Goal: Entertainment & Leisure: Browse casually

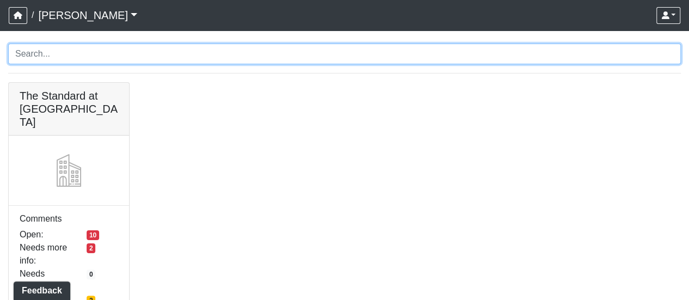
scroll to position [30, 0]
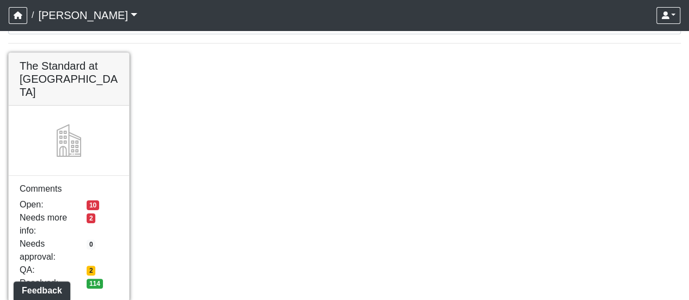
click at [62, 53] on link at bounding box center [69, 53] width 120 height 0
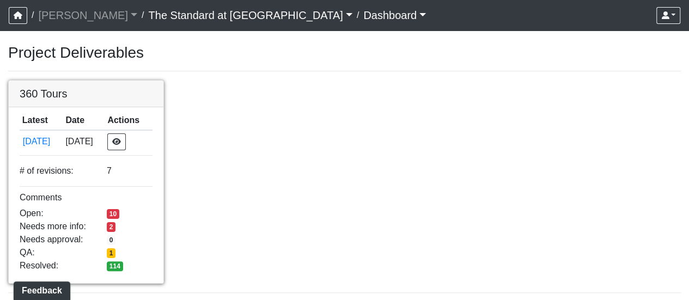
click at [68, 81] on link at bounding box center [86, 81] width 155 height 0
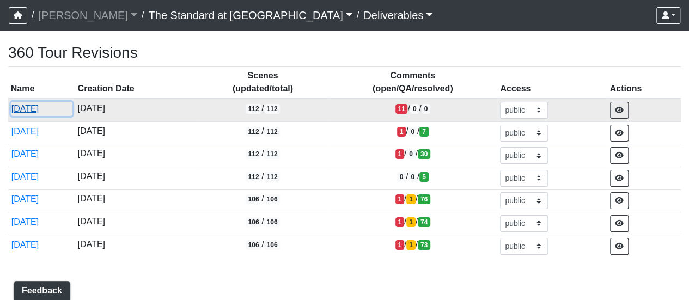
click at [34, 112] on button "8/22/2025" at bounding box center [42, 109] width 62 height 14
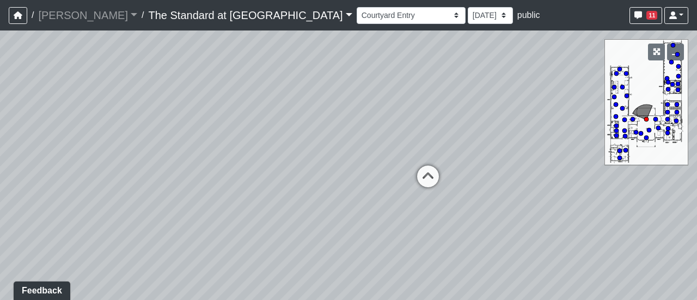
drag, startPoint x: 157, startPoint y: 126, endPoint x: 162, endPoint y: 122, distance: 6.6
click at [162, 122] on div "Loading... Conference Entry Loading... Mailroom - Counter Loading... Co-Work - …" at bounding box center [348, 165] width 697 height 270
drag, startPoint x: 97, startPoint y: 138, endPoint x: 211, endPoint y: 119, distance: 115.3
click at [211, 120] on div "Loading... Conference Entry Loading... Mailroom - Counter Loading... Co-Work - …" at bounding box center [348, 165] width 697 height 270
click at [216, 109] on div "Loading... Conference Entry Loading... Mailroom - Counter Loading... Co-Work - …" at bounding box center [348, 165] width 697 height 270
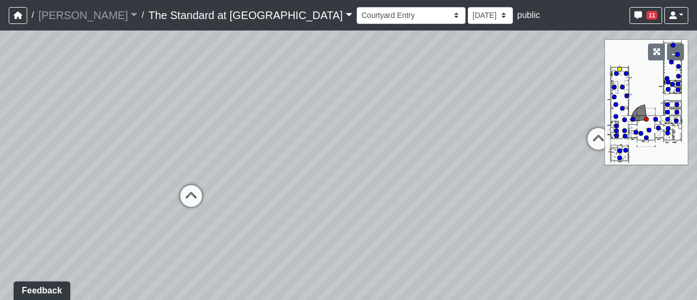
click at [620, 68] on circle at bounding box center [620, 69] width 4 height 4
click at [479, 135] on div "Loading... Conference Entry Loading... Mailroom - Counter Loading... Co-Work - …" at bounding box center [348, 165] width 697 height 270
click at [203, 86] on div "Loading... Conference Entry Loading... Mailroom - Counter Loading... Co-Work - …" at bounding box center [348, 165] width 697 height 270
drag, startPoint x: 399, startPoint y: 132, endPoint x: 386, endPoint y: 127, distance: 13.5
click at [386, 127] on div "Loading... Conference Entry Loading... Mailroom - Counter Loading... Co-Work - …" at bounding box center [348, 165] width 697 height 270
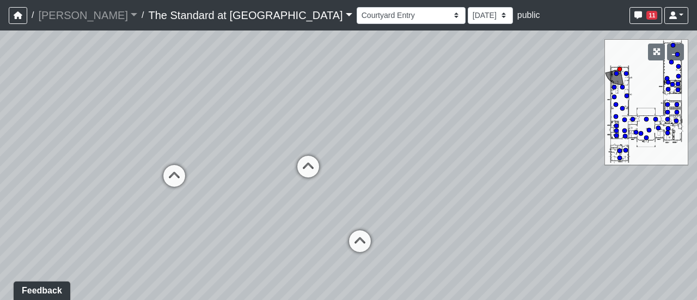
drag, startPoint x: 269, startPoint y: 125, endPoint x: 198, endPoint y: 111, distance: 72.2
click at [198, 111] on div "Loading... Conference Entry Loading... Mailroom - Counter Loading... Co-Work - …" at bounding box center [348, 165] width 697 height 270
drag, startPoint x: 337, startPoint y: 136, endPoint x: 237, endPoint y: 126, distance: 99.6
click at [237, 126] on div "Loading... Conference Entry Loading... Mailroom - Counter Loading... Co-Work - …" at bounding box center [348, 165] width 697 height 270
click at [240, 166] on div "Loading... Conference Entry Loading... Mailroom - Counter Loading... Co-Work - …" at bounding box center [348, 165] width 697 height 270
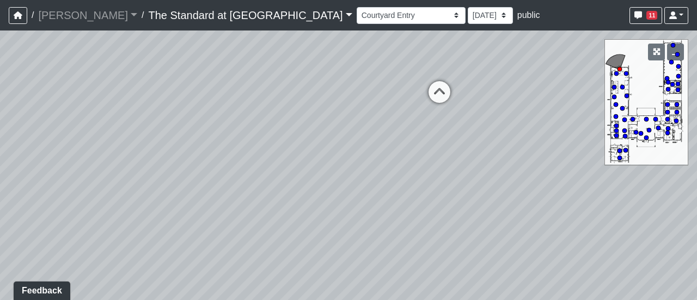
drag, startPoint x: 362, startPoint y: 266, endPoint x: 379, endPoint y: 277, distance: 20.3
click at [367, 300] on html "/ Ojala Ojala Loading... / The Standard at Old Town The Standard at Old Town Lo…" at bounding box center [348, 150] width 697 height 300
drag, startPoint x: 349, startPoint y: 228, endPoint x: 178, endPoint y: 102, distance: 212.3
click at [242, 156] on div "Loading... Conference Entry Loading... Mailroom - Counter Loading... Co-Work - …" at bounding box center [348, 165] width 697 height 270
drag, startPoint x: 394, startPoint y: 204, endPoint x: 320, endPoint y: 237, distance: 81.5
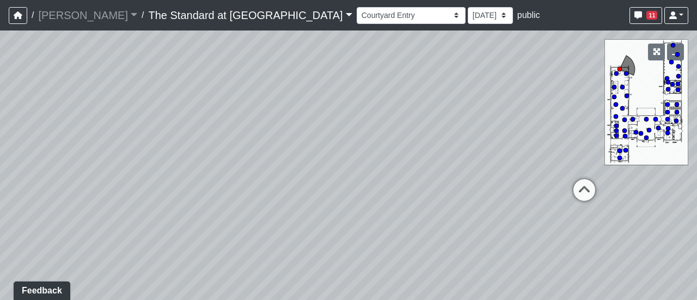
click at [322, 242] on div "Loading... Conference Entry Loading... Mailroom - Counter Loading... Co-Work - …" at bounding box center [348, 165] width 697 height 270
drag, startPoint x: 364, startPoint y: 227, endPoint x: 364, endPoint y: 221, distance: 6.0
click at [351, 228] on div "Loading... Conference Entry Loading... Mailroom - Counter Loading... Co-Work - …" at bounding box center [348, 165] width 697 height 270
drag, startPoint x: 375, startPoint y: 203, endPoint x: 316, endPoint y: 242, distance: 70.2
click at [316, 242] on div "Loading... Conference Entry Loading... Mailroom - Counter Loading... Co-Work - …" at bounding box center [348, 165] width 697 height 270
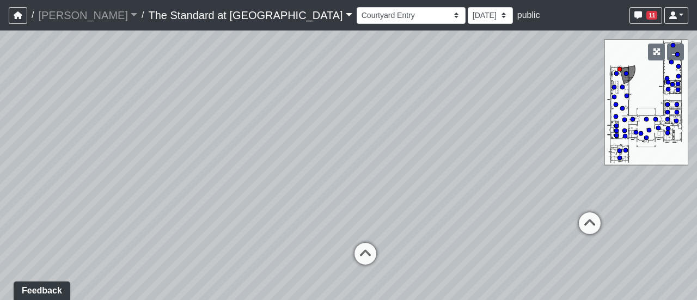
drag, startPoint x: 393, startPoint y: 178, endPoint x: 343, endPoint y: 216, distance: 63.3
click at [343, 216] on div "Loading... Conference Entry Loading... Mailroom - Counter Loading... Co-Work - …" at bounding box center [348, 165] width 697 height 270
click at [677, 64] on circle at bounding box center [678, 66] width 4 height 4
select select "v3HbVUznUKsZa9kYtFeiGu"
drag, startPoint x: 347, startPoint y: 172, endPoint x: 497, endPoint y: 152, distance: 151.1
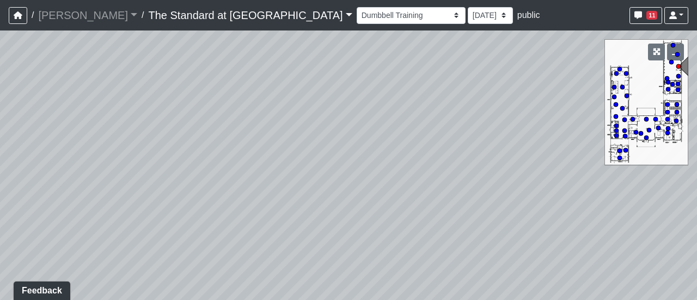
click at [502, 141] on div "Loading... Conference Entry Loading... Mailroom - Counter Loading... Co-Work - …" at bounding box center [348, 165] width 697 height 270
drag, startPoint x: 261, startPoint y: 179, endPoint x: 332, endPoint y: 210, distance: 77.3
click at [332, 210] on div "Loading... Conference Entry Loading... Mailroom - Counter Loading... Co-Work - …" at bounding box center [348, 165] width 697 height 270
drag, startPoint x: 213, startPoint y: 200, endPoint x: 369, endPoint y: 193, distance: 155.9
click at [369, 193] on div "Loading... Conference Entry Loading... Mailroom - Counter Loading... Co-Work - …" at bounding box center [348, 165] width 697 height 270
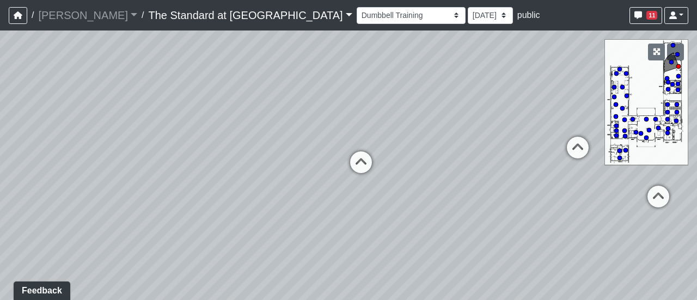
drag, startPoint x: 146, startPoint y: 148, endPoint x: 326, endPoint y: 128, distance: 181.3
click at [326, 129] on div "Loading... Conference Entry Loading... Mailroom - Counter Loading... Co-Work - …" at bounding box center [348, 165] width 697 height 270
drag, startPoint x: 249, startPoint y: 109, endPoint x: 353, endPoint y: 119, distance: 105.0
click at [353, 119] on div "Loading... Conference Entry Loading... Mailroom - Counter Loading... Co-Work - …" at bounding box center [348, 165] width 697 height 270
drag, startPoint x: 339, startPoint y: 76, endPoint x: 494, endPoint y: 72, distance: 155.3
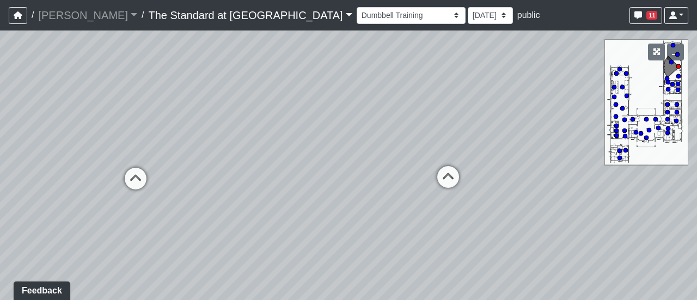
click at [513, 76] on div "Loading... Conference Entry Loading... Mailroom - Counter Loading... Co-Work - …" at bounding box center [348, 165] width 697 height 270
drag, startPoint x: 365, startPoint y: 80, endPoint x: 174, endPoint y: 81, distance: 191.2
click at [174, 81] on div "Loading... Conference Entry Loading... Mailroom - Counter Loading... Co-Work - …" at bounding box center [348, 165] width 697 height 270
drag, startPoint x: 457, startPoint y: 94, endPoint x: 198, endPoint y: 77, distance: 259.8
click at [188, 82] on div "Loading... Conference Entry Loading... Mailroom - Counter Loading... Co-Work - …" at bounding box center [348, 165] width 697 height 270
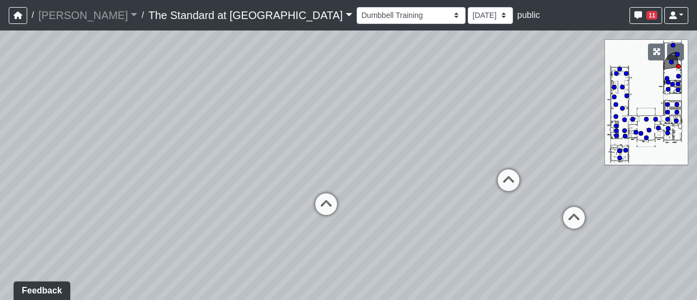
drag, startPoint x: 370, startPoint y: 93, endPoint x: 383, endPoint y: 199, distance: 107.1
click at [383, 199] on div "Loading... Conference Entry Loading... Mailroom - Counter Loading... Co-Work - …" at bounding box center [348, 165] width 697 height 270
drag, startPoint x: 474, startPoint y: 75, endPoint x: 351, endPoint y: 326, distance: 279.4
click at [351, 300] on html "/ Ojala Ojala Loading... / The Standard at Old Town The Standard at Old Town Lo…" at bounding box center [348, 150] width 697 height 300
drag, startPoint x: 293, startPoint y: 106, endPoint x: 434, endPoint y: 119, distance: 141.6
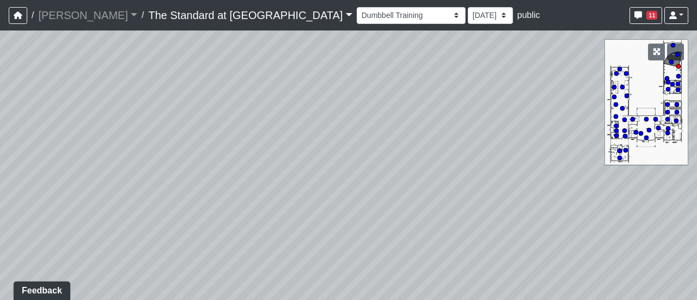
click at [434, 119] on div "Loading... Conference Entry Loading... Mailroom - Counter Loading... Co-Work - …" at bounding box center [348, 165] width 697 height 270
drag, startPoint x: 361, startPoint y: 92, endPoint x: 485, endPoint y: 123, distance: 127.9
click at [485, 123] on div "Loading... Conference Entry Loading... Mailroom - Counter Loading... Co-Work - …" at bounding box center [348, 165] width 697 height 270
drag, startPoint x: 375, startPoint y: 121, endPoint x: 493, endPoint y: 100, distance: 120.2
click at [493, 100] on div "Loading... Conference Entry Loading... Mailroom - Counter Loading... Co-Work - …" at bounding box center [348, 165] width 697 height 270
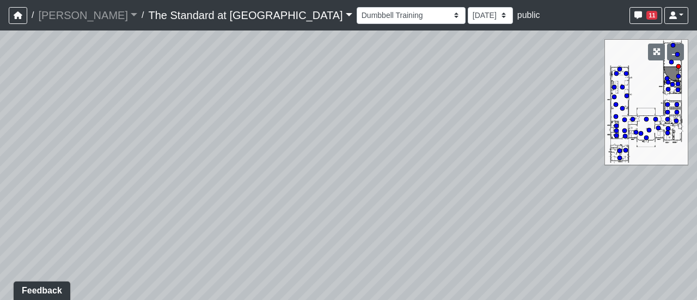
drag, startPoint x: 273, startPoint y: 152, endPoint x: 300, endPoint y: 96, distance: 62.1
click at [300, 96] on div "Loading... Conference Entry Loading... Mailroom - Counter Loading... Co-Work - …" at bounding box center [348, 165] width 697 height 270
drag, startPoint x: 364, startPoint y: 158, endPoint x: 310, endPoint y: 66, distance: 106.7
click at [310, 66] on div "Loading... Conference Entry Loading... Mailroom - Counter Loading... Co-Work - …" at bounding box center [348, 165] width 697 height 270
drag, startPoint x: 355, startPoint y: 130, endPoint x: 331, endPoint y: 90, distance: 46.4
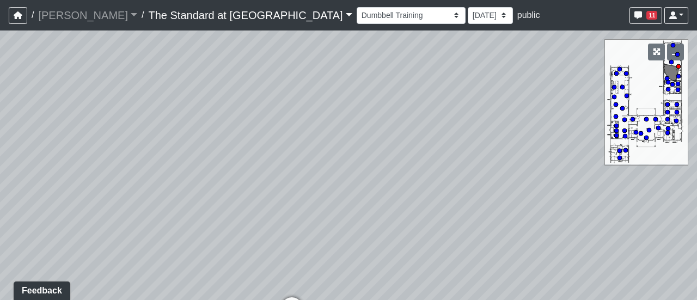
click at [333, 92] on div "Loading... Conference Entry Loading... Mailroom - Counter Loading... Co-Work - …" at bounding box center [348, 165] width 697 height 270
drag, startPoint x: 389, startPoint y: 153, endPoint x: 305, endPoint y: 131, distance: 86.8
click at [305, 131] on div "Loading... Conference Entry Loading... Mailroom - Counter Loading... Co-Work - …" at bounding box center [348, 165] width 697 height 270
drag, startPoint x: 389, startPoint y: 109, endPoint x: 295, endPoint y: 143, distance: 100.3
click at [295, 143] on div "Loading... Conference Entry Loading... Mailroom - Counter Loading... Co-Work - …" at bounding box center [348, 165] width 697 height 270
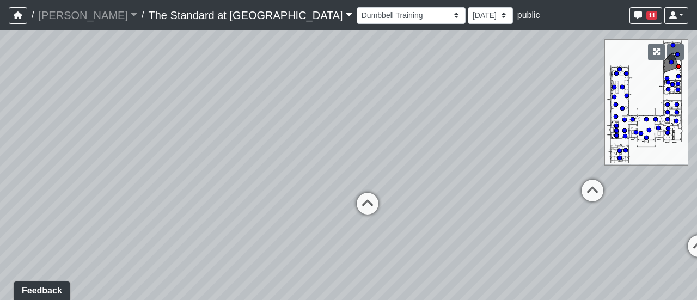
drag, startPoint x: 414, startPoint y: 111, endPoint x: 385, endPoint y: 103, distance: 30.4
click at [385, 103] on div "Loading... Conference Entry Loading... Mailroom - Counter Loading... Co-Work - …" at bounding box center [348, 165] width 697 height 270
drag
click at [159, 111] on div "Loading... Conference Entry Loading... Mailroom - Counter Loading... Co-Work - …" at bounding box center [348, 165] width 697 height 270
click at [453, 224] on div "Loading... Conference Entry Loading... Mailroom - Counter Loading... Co-Work - …" at bounding box center [348, 165] width 697 height 270
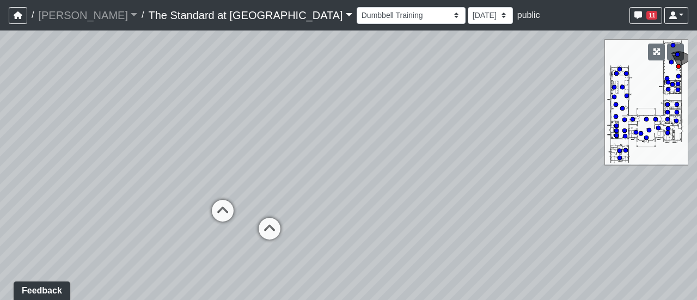
click at [356, 181] on div "Loading... Conference Entry Loading... Mailroom - Counter Loading... Co-Work - …" at bounding box center [348, 165] width 697 height 270
